Goal: Information Seeking & Learning: Learn about a topic

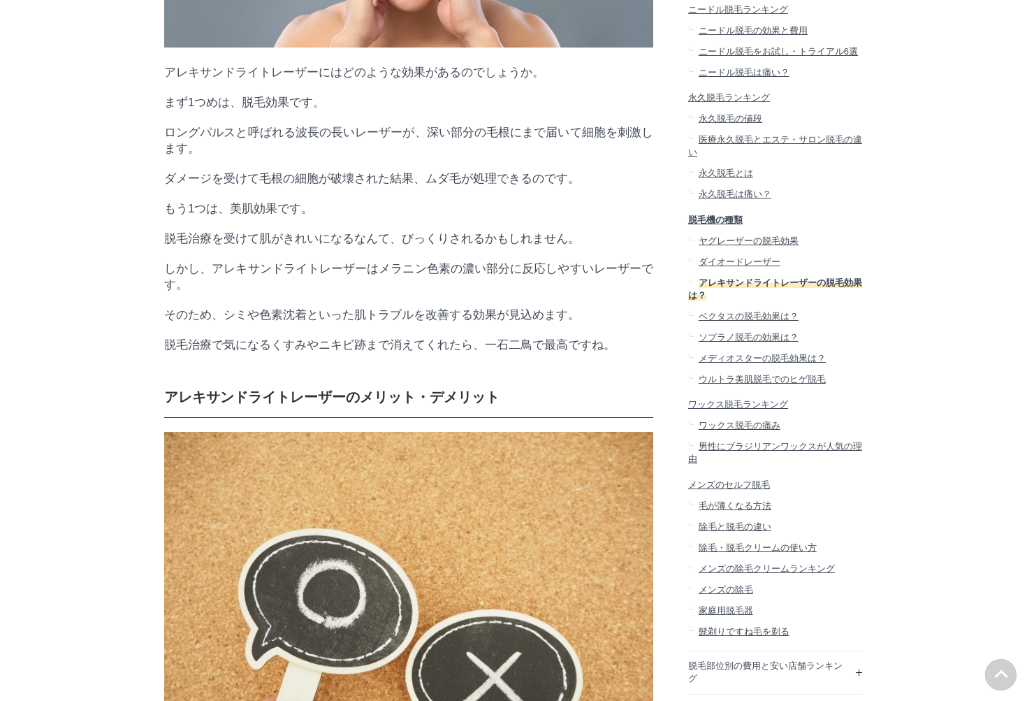
scroll to position [1551, 0]
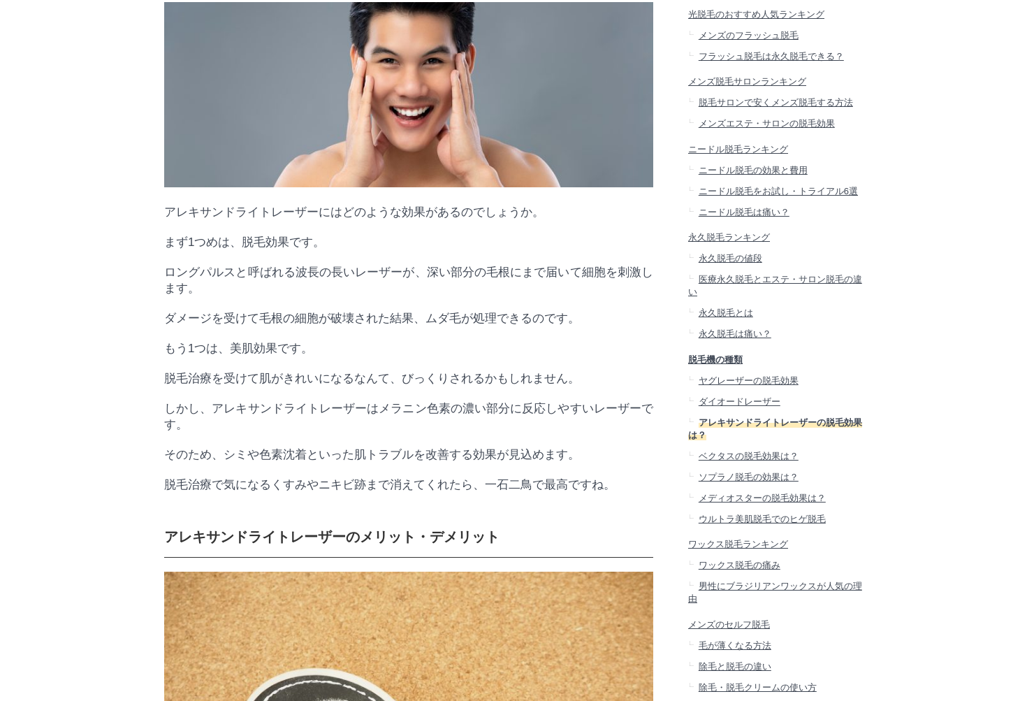
click at [742, 297] on span "医療永久脱毛とエステ・サロン脱毛の違い" at bounding box center [775, 285] width 174 height 23
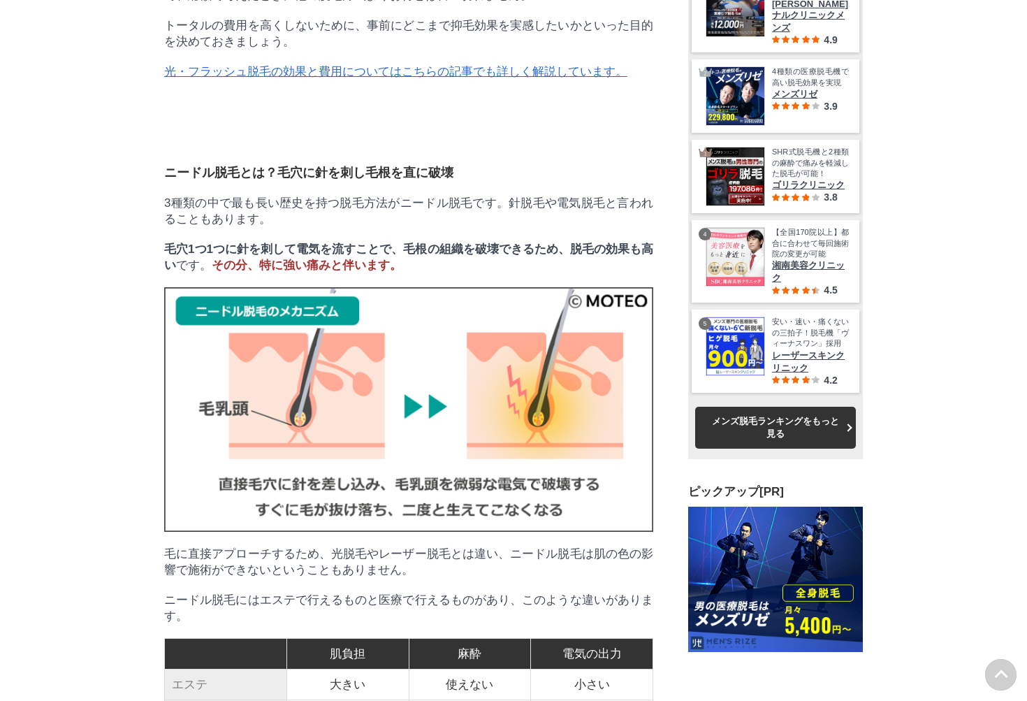
scroll to position [3004, 0]
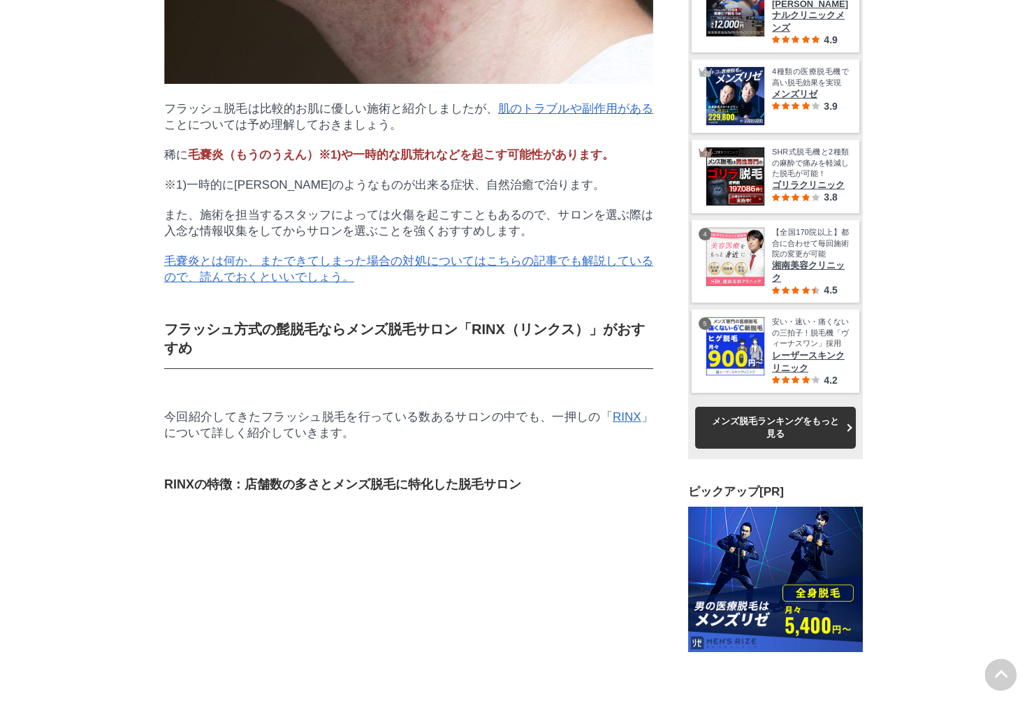
scroll to position [18156, 699]
